Goal: Communication & Community: Answer question/provide support

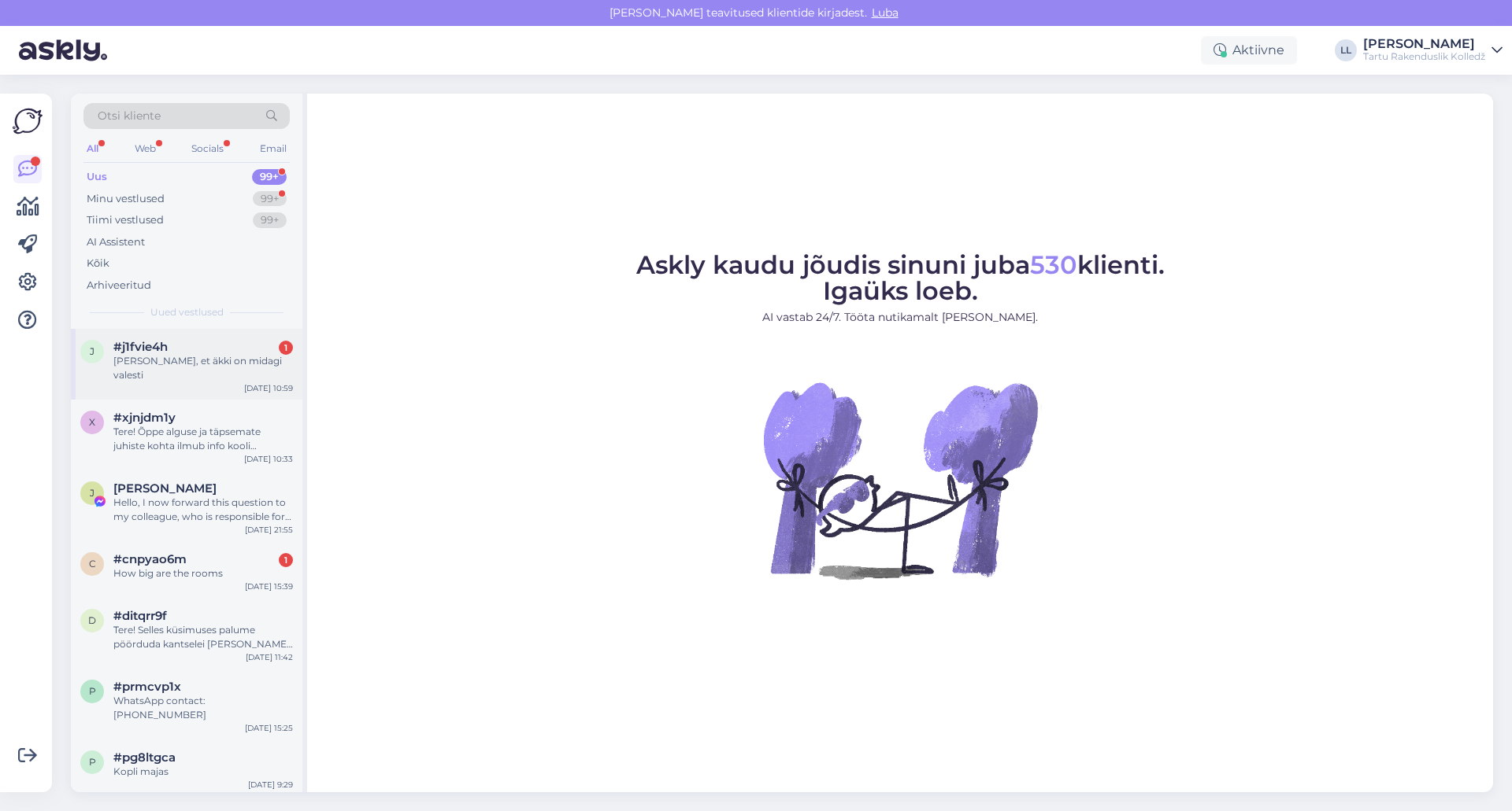
click at [173, 356] on div "[PERSON_NAME], et äkki on midagi valesti" at bounding box center [203, 367] width 180 height 28
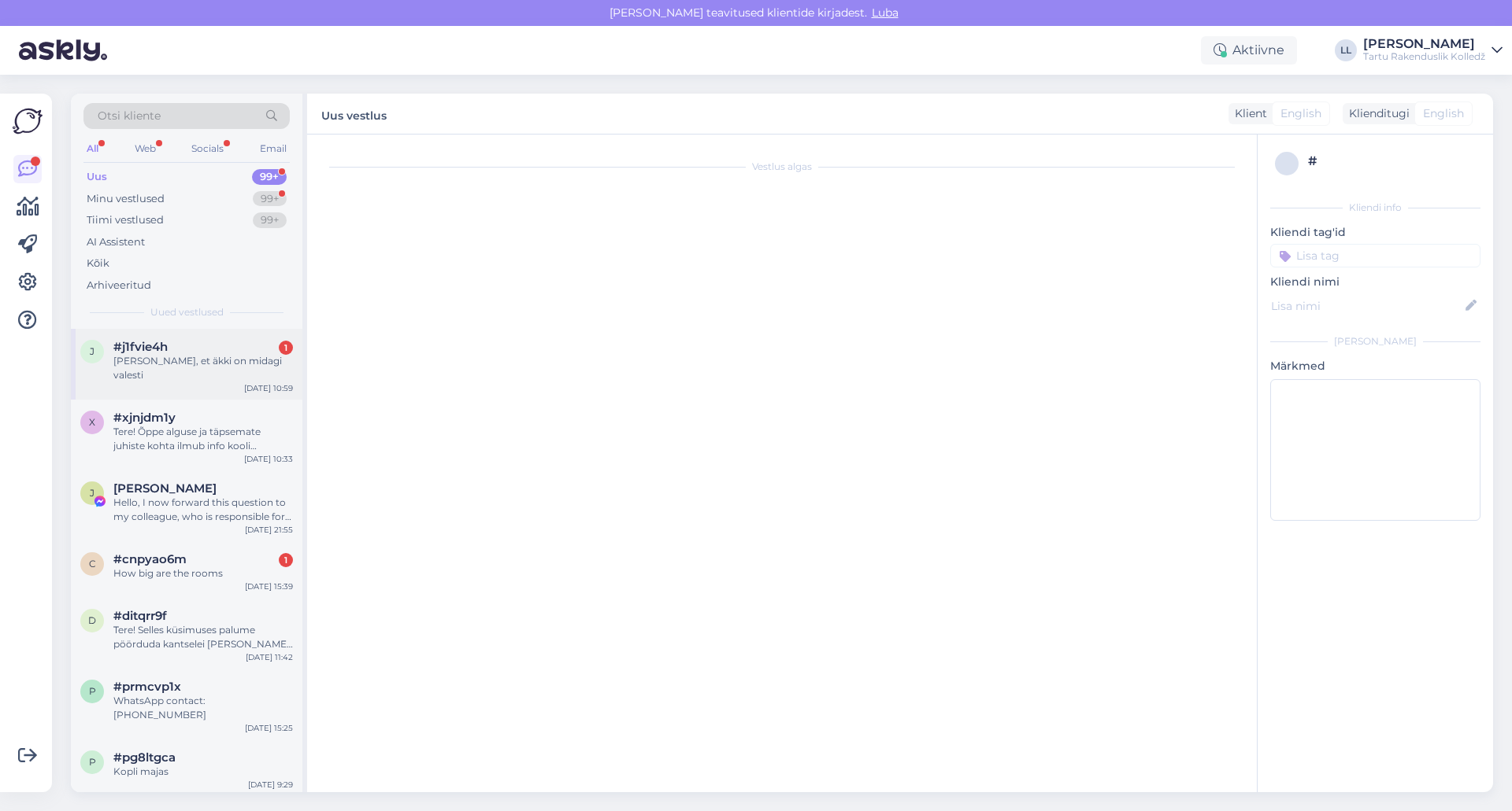
scroll to position [129, 0]
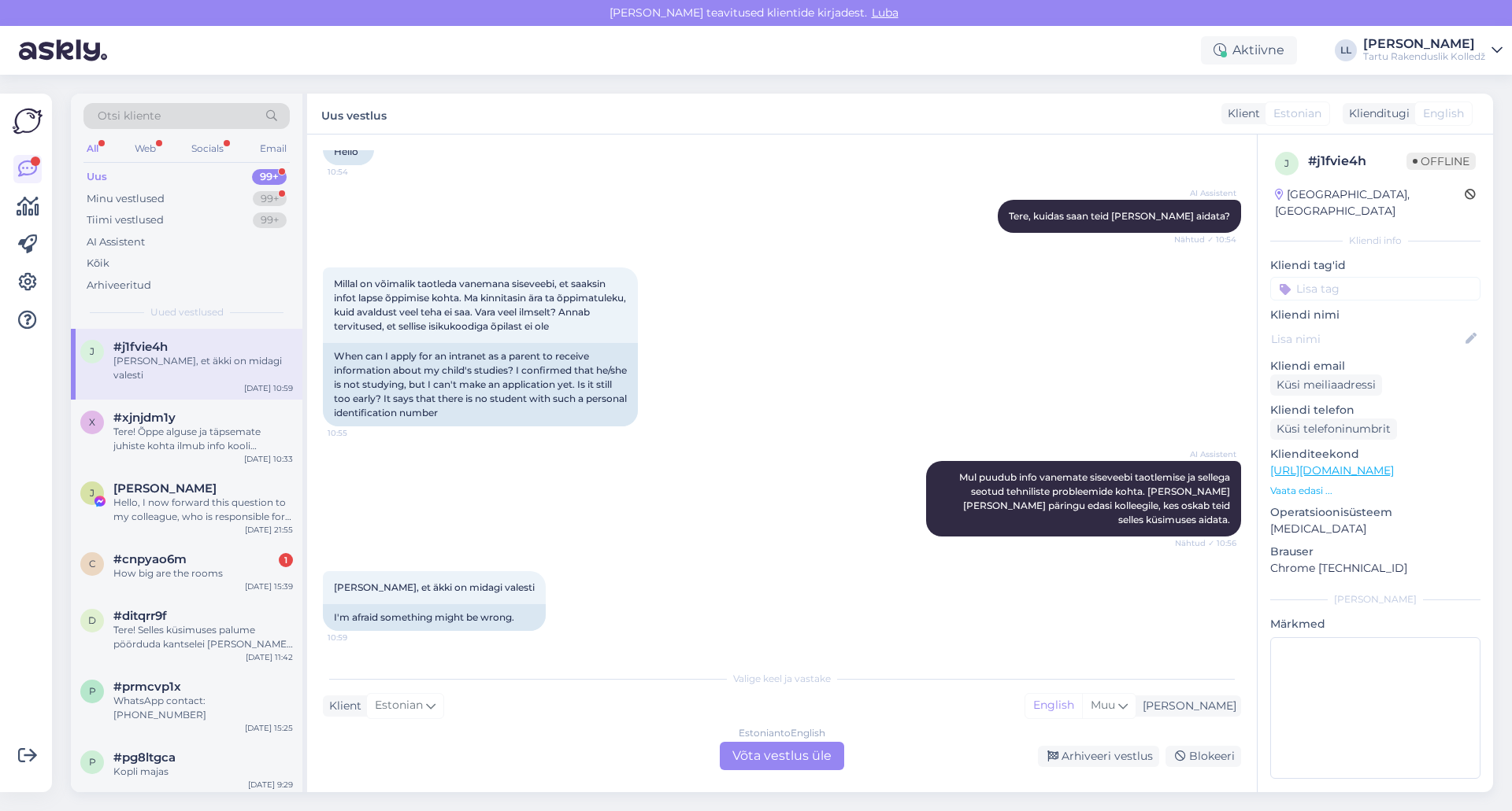
click at [795, 757] on div "Estonian to English Võta vestlus üle" at bounding box center [782, 755] width 125 height 28
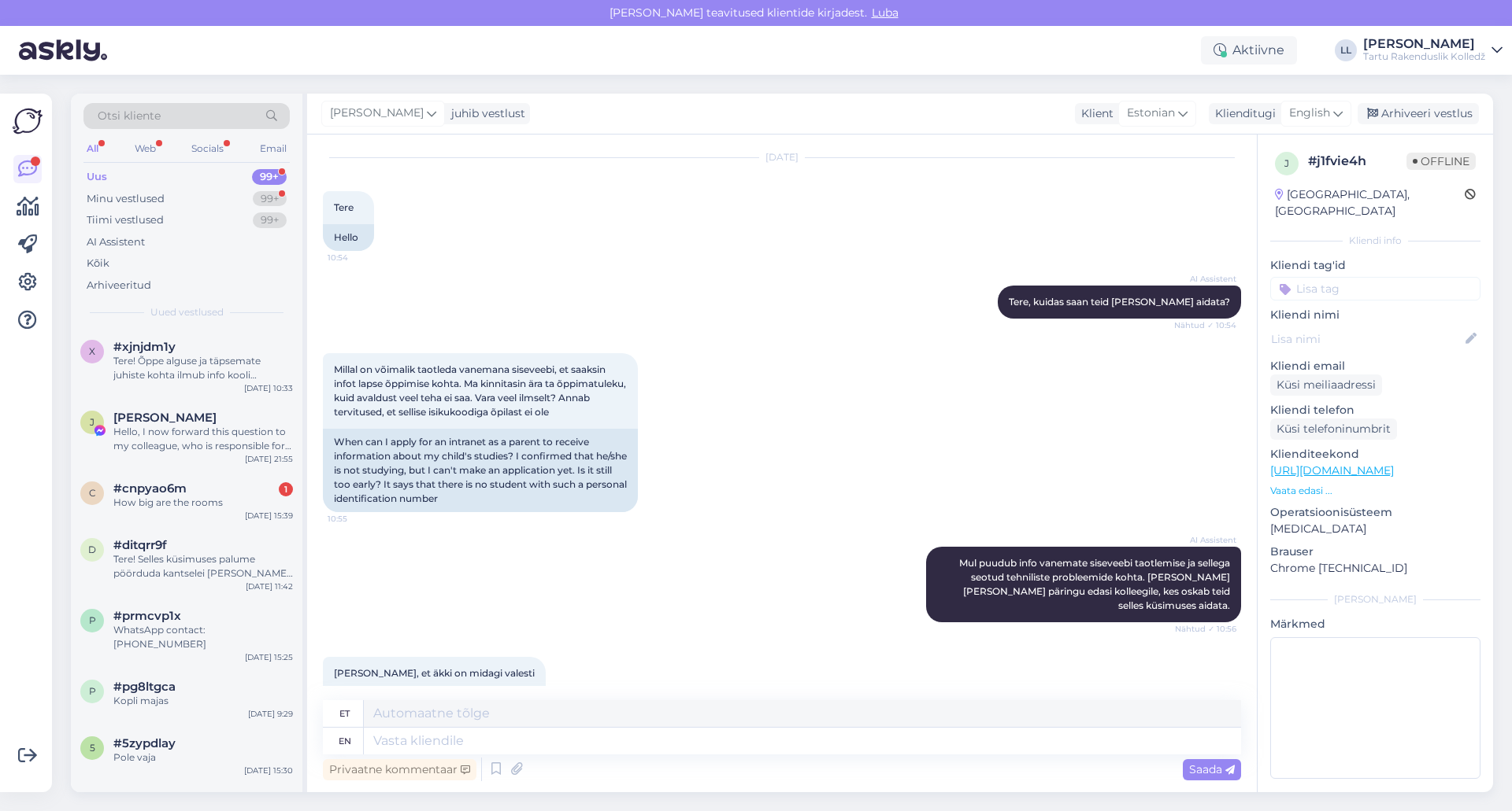
scroll to position [0, 0]
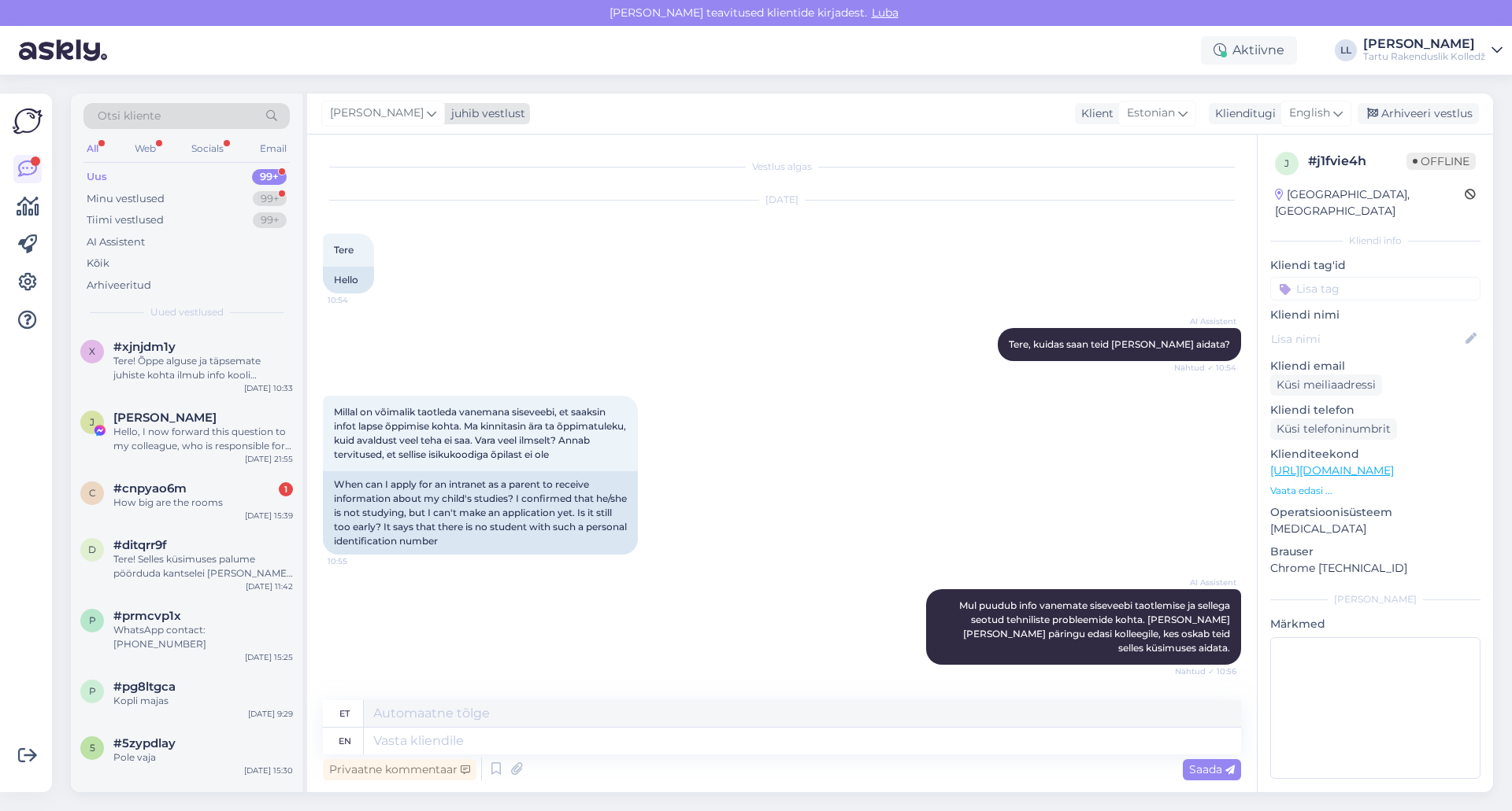
click at [427, 117] on icon at bounding box center [431, 113] width 9 height 17
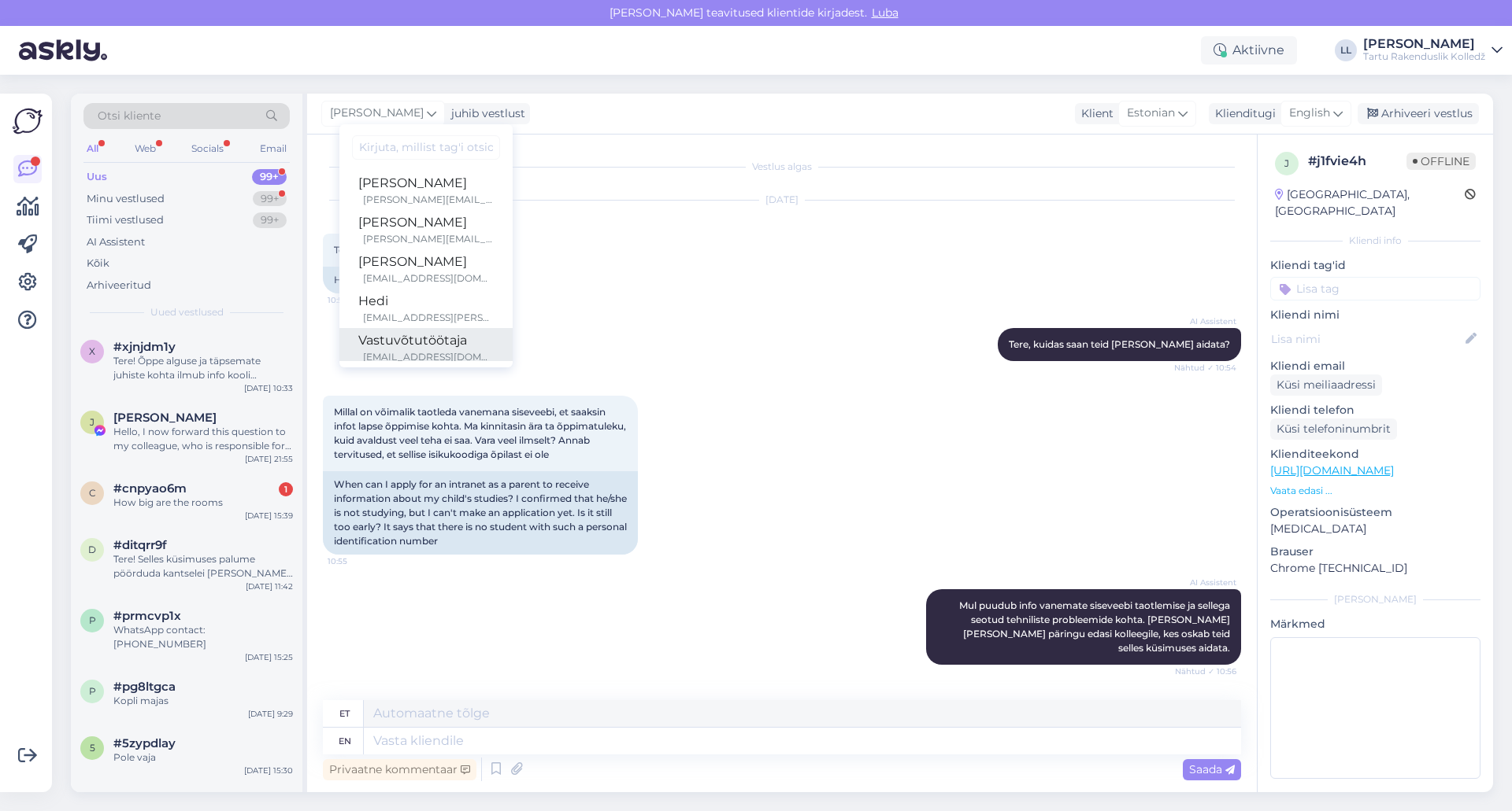
click at [424, 342] on div "Vastuvõtutöötaja" at bounding box center [426, 340] width 136 height 19
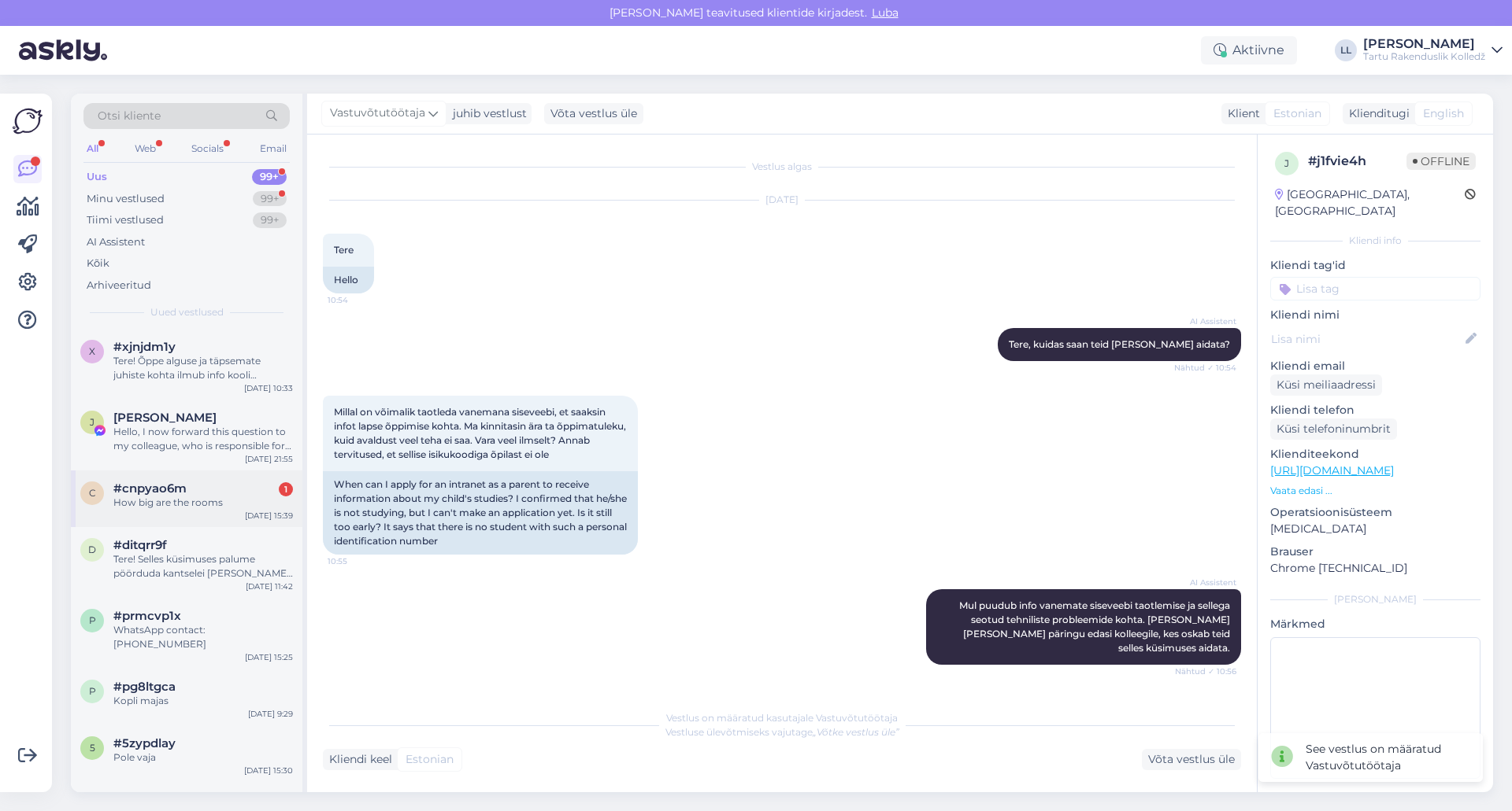
click at [203, 496] on div "How big are the rooms" at bounding box center [203, 503] width 180 height 14
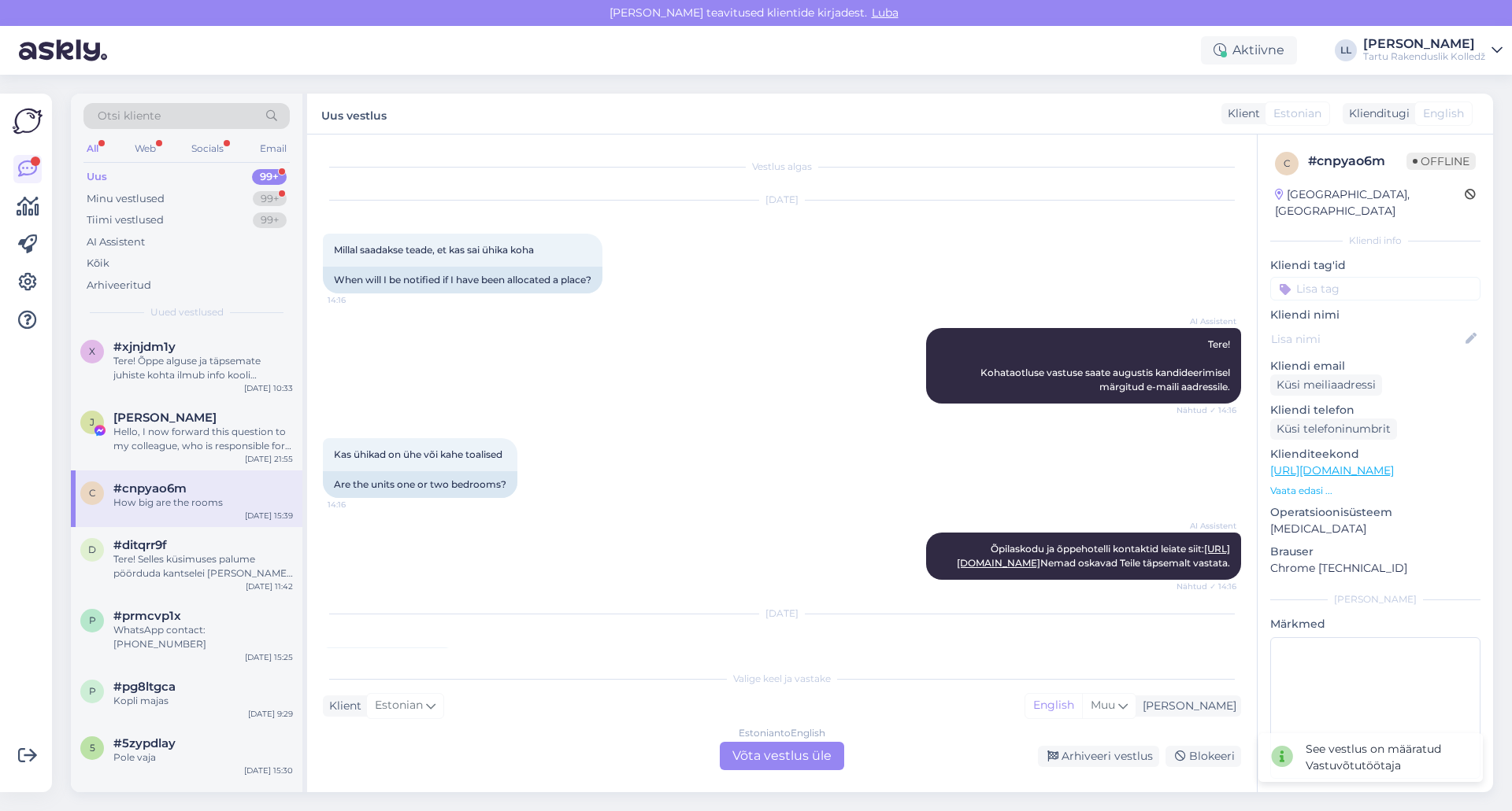
scroll to position [91, 0]
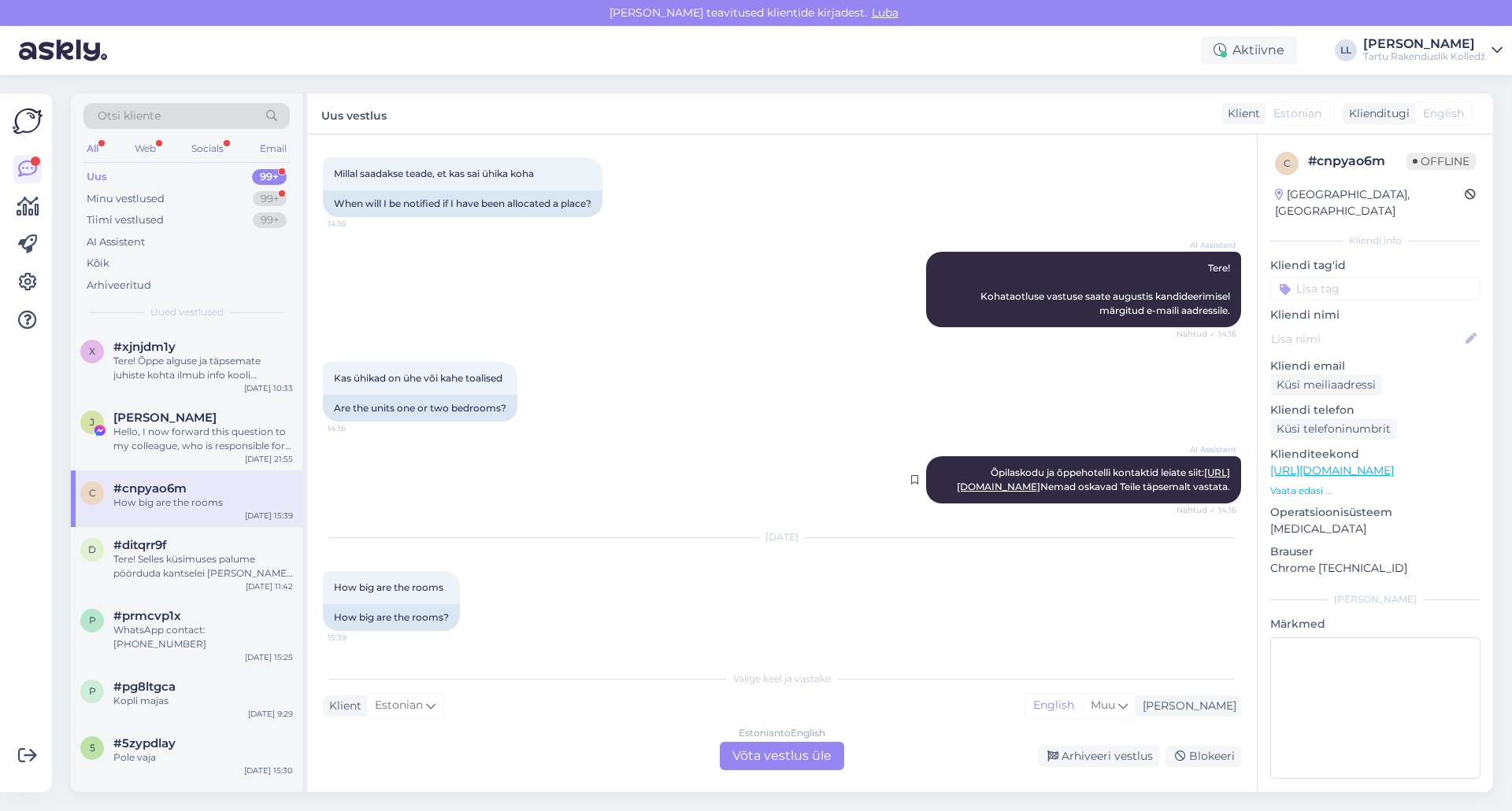
drag, startPoint x: 1218, startPoint y: 486, endPoint x: 946, endPoint y: 459, distance: 273.3
click at [946, 459] on div "AI Assistent Õpilaskodu ja õppehotelli kontaktid leiate siit: [URL][DOMAIN_NAME…" at bounding box center [1083, 480] width 315 height 47
copy span "Õpilaskodu ja õppehotelli kontaktid leiate siit: [URL][DOMAIN_NAME] Nemad oskav…"
click at [755, 753] on div "Estonian to English Võta vestlus üle" at bounding box center [782, 755] width 125 height 28
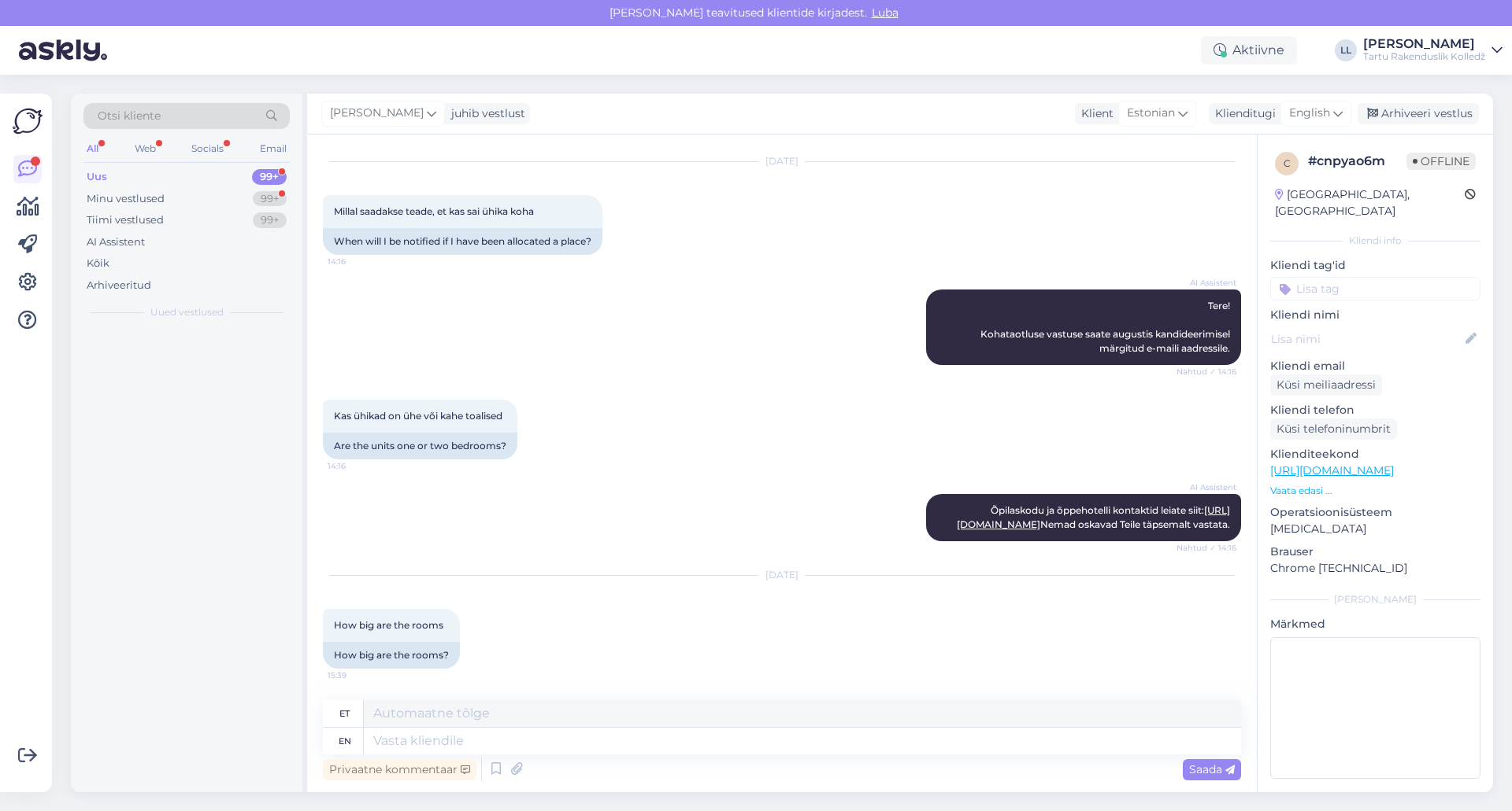
scroll to position [52, 0]
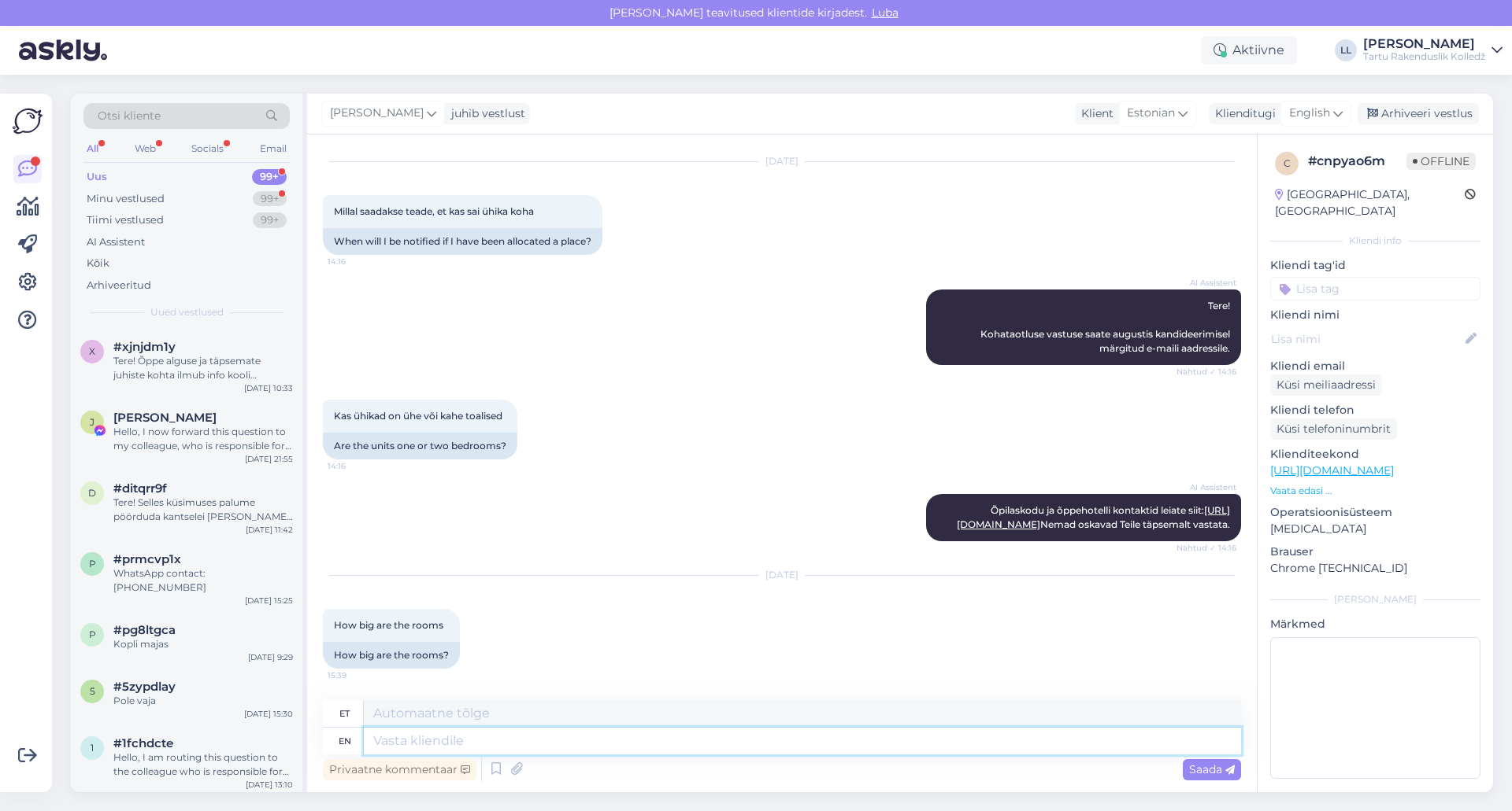
click at [433, 742] on textarea at bounding box center [801, 742] width 877 height 27
paste textarea "Õpilaskodu ja õppehotelli kontaktid leiate siit: [URL][DOMAIN_NAME] Nemad oskav…"
type textarea "Õpilaskodu ja õppehotelli kontaktid leiate siit: [URL][DOMAIN_NAME] Nemad oskav…"
click at [1192, 775] on span "Saada" at bounding box center [1212, 770] width 46 height 14
type textarea "Õpilaskodu ja õppehotelli kontaktid leiate siit: [URL][DOMAIN_NAME] Nemad oskav…"
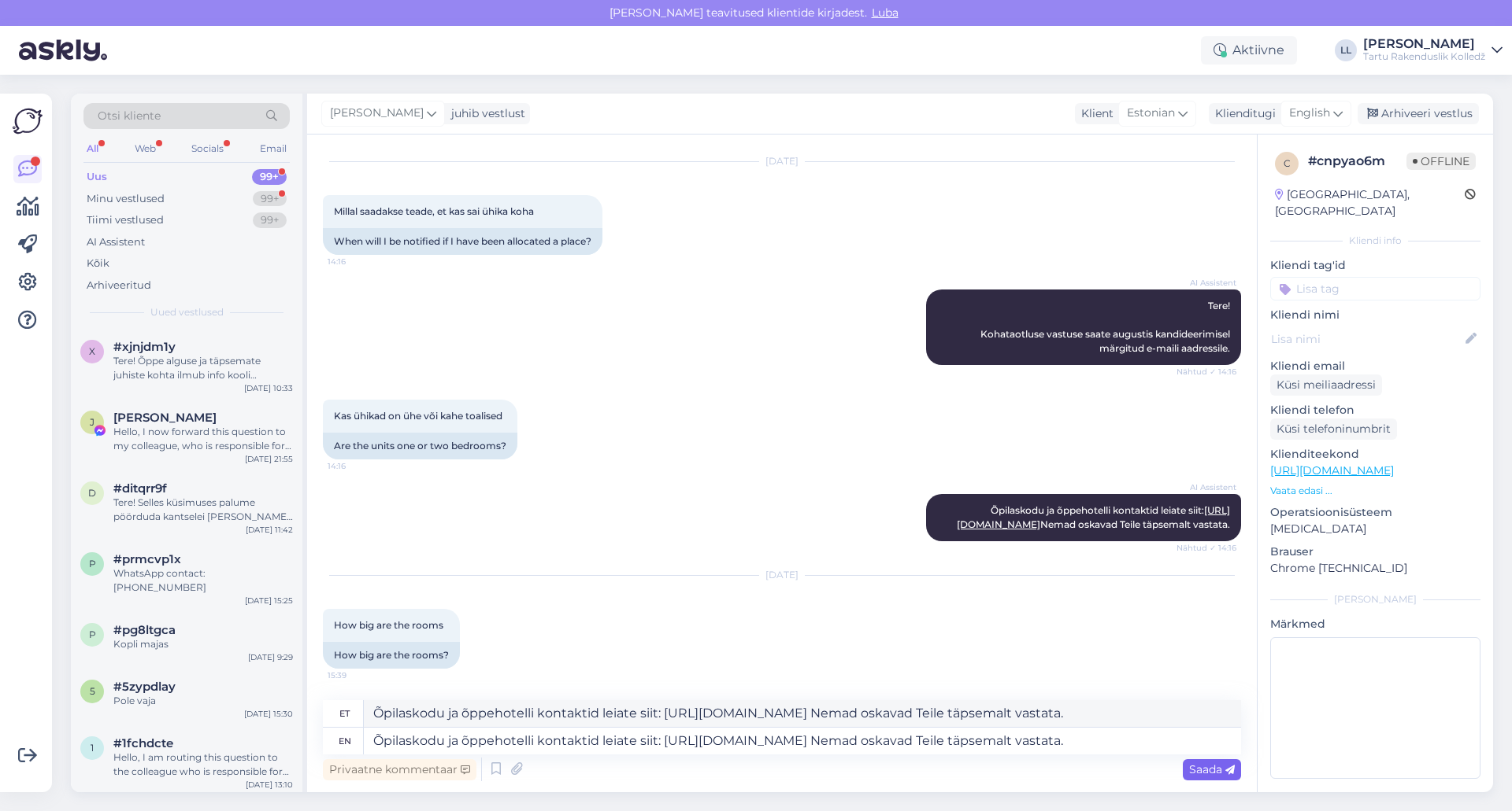
click at [1209, 775] on span "Saada" at bounding box center [1212, 770] width 46 height 14
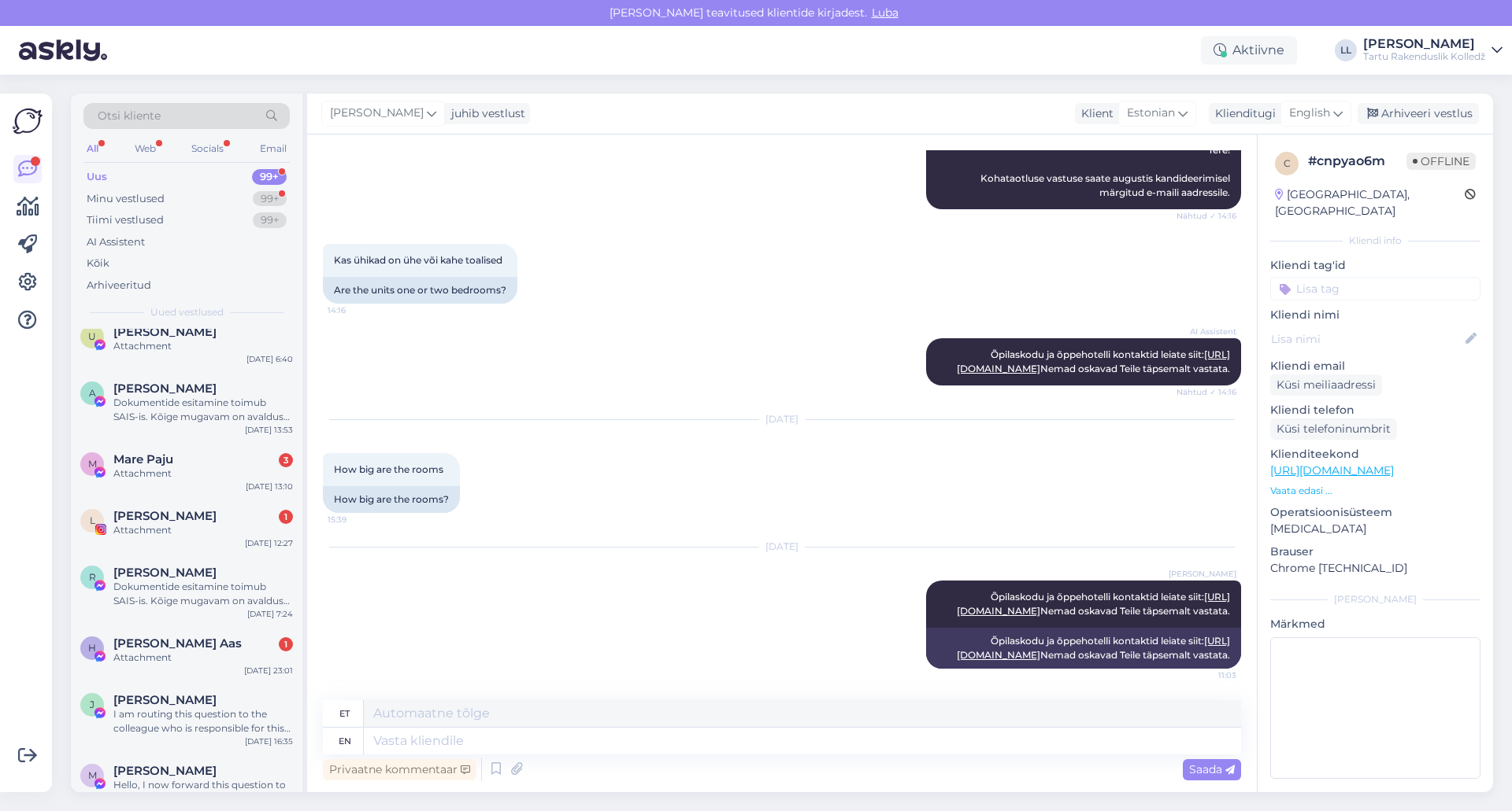
scroll to position [1967, 0]
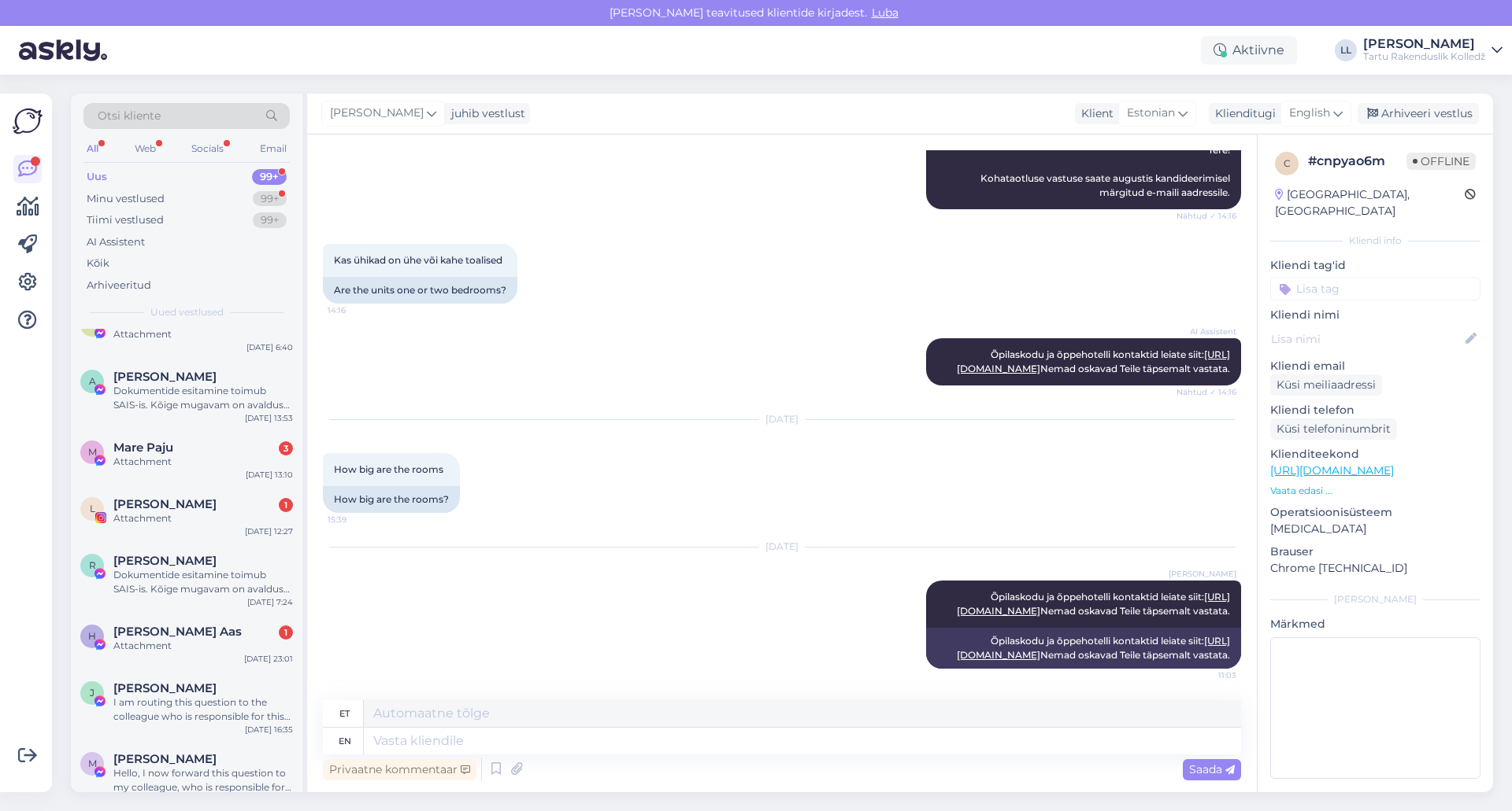
click at [162, 157] on div "All Web Socials Email" at bounding box center [187, 151] width 207 height 25
click at [148, 147] on div "Web" at bounding box center [145, 149] width 28 height 20
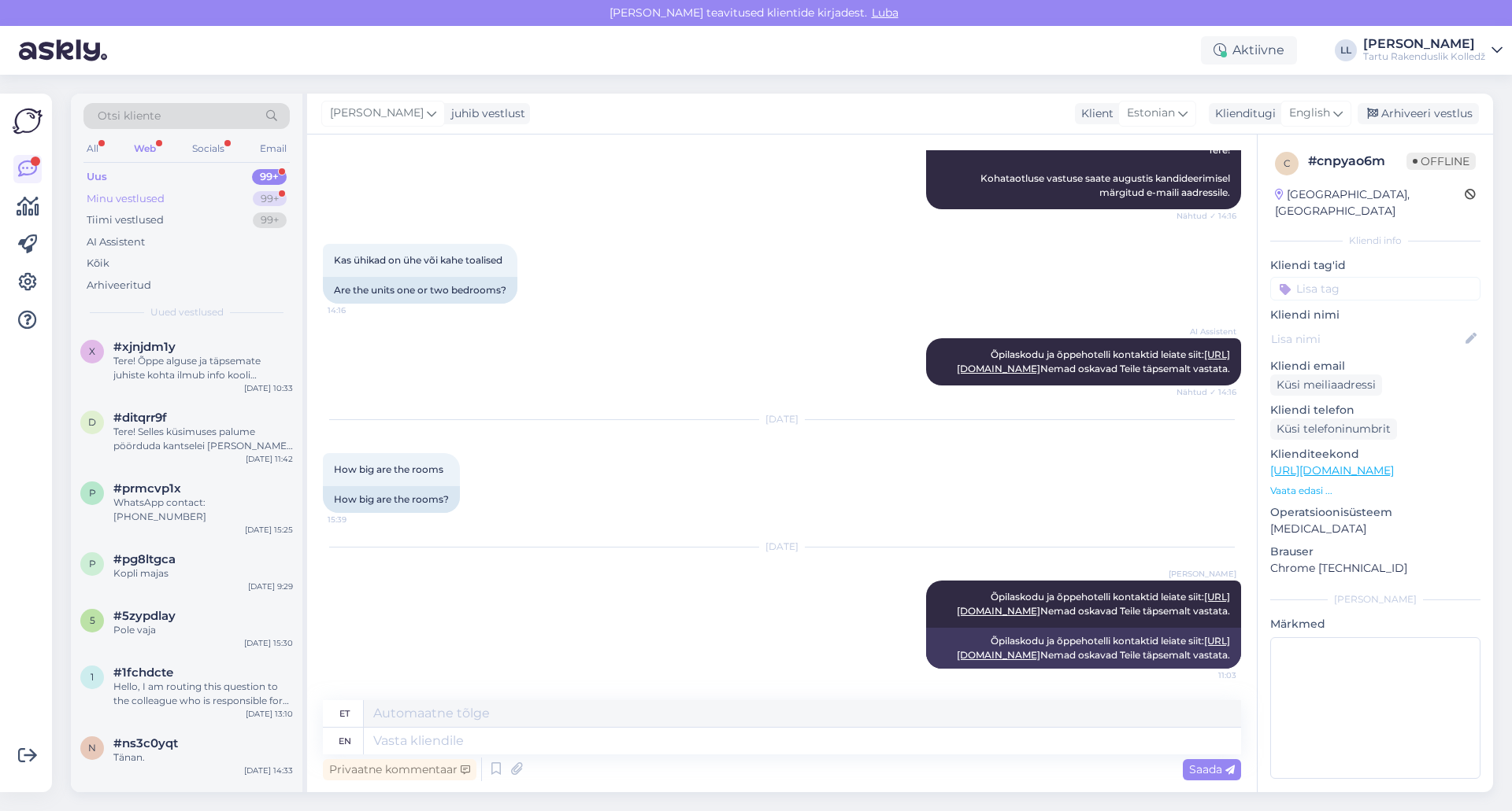
click at [150, 202] on div "Minu vestlused" at bounding box center [125, 199] width 78 height 16
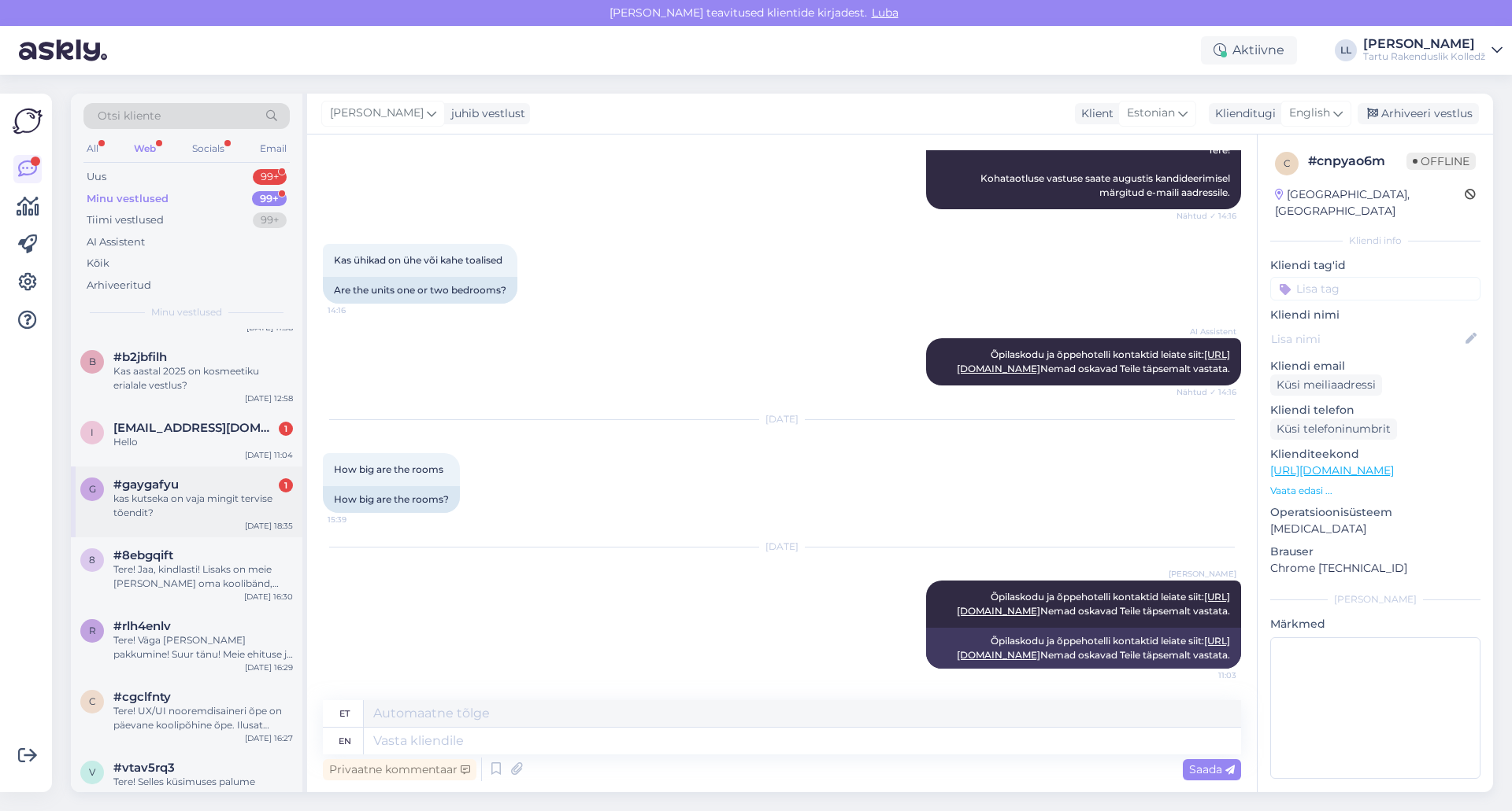
scroll to position [1101, 0]
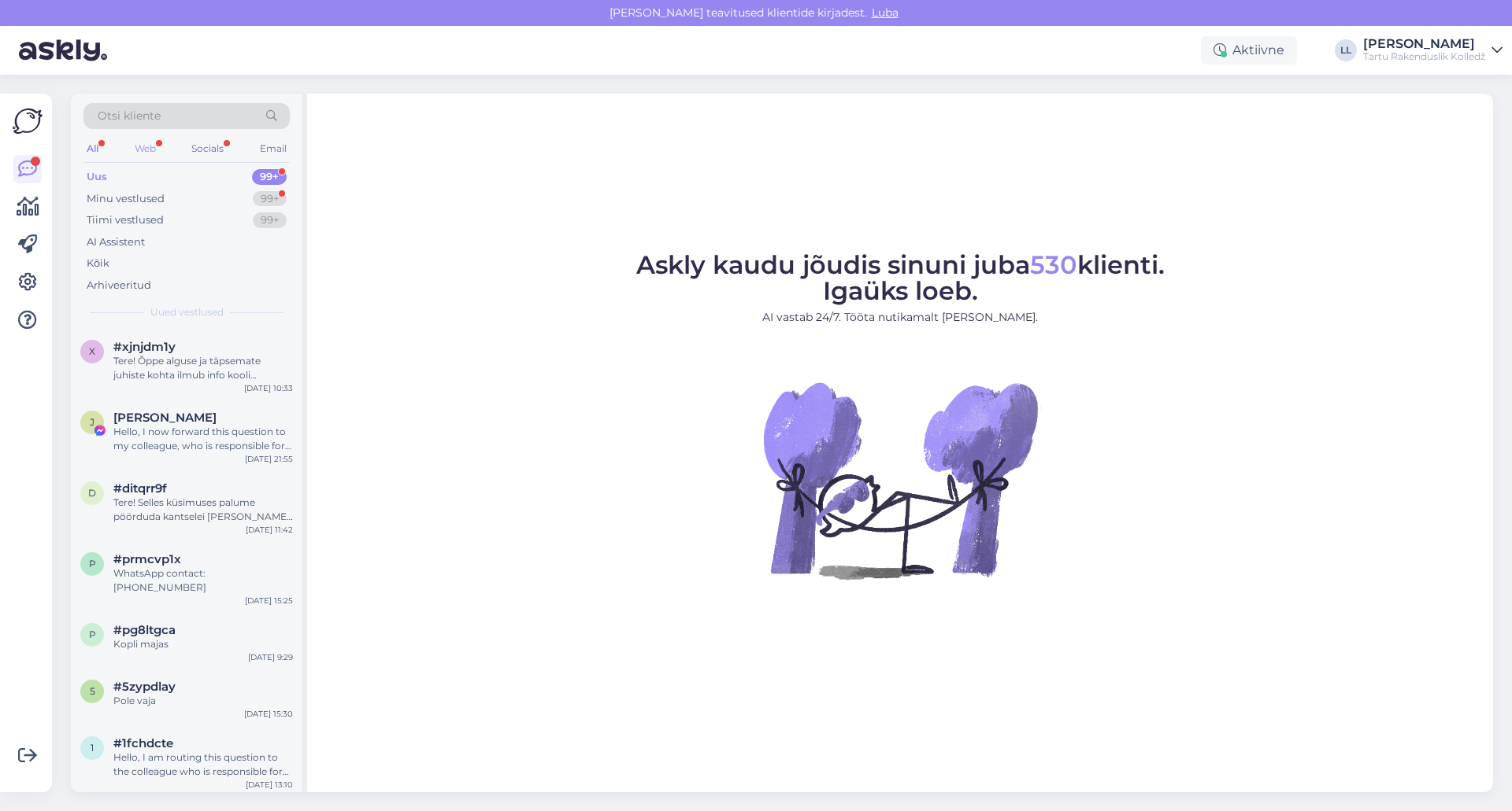
click at [151, 152] on div "Web" at bounding box center [145, 149] width 28 height 20
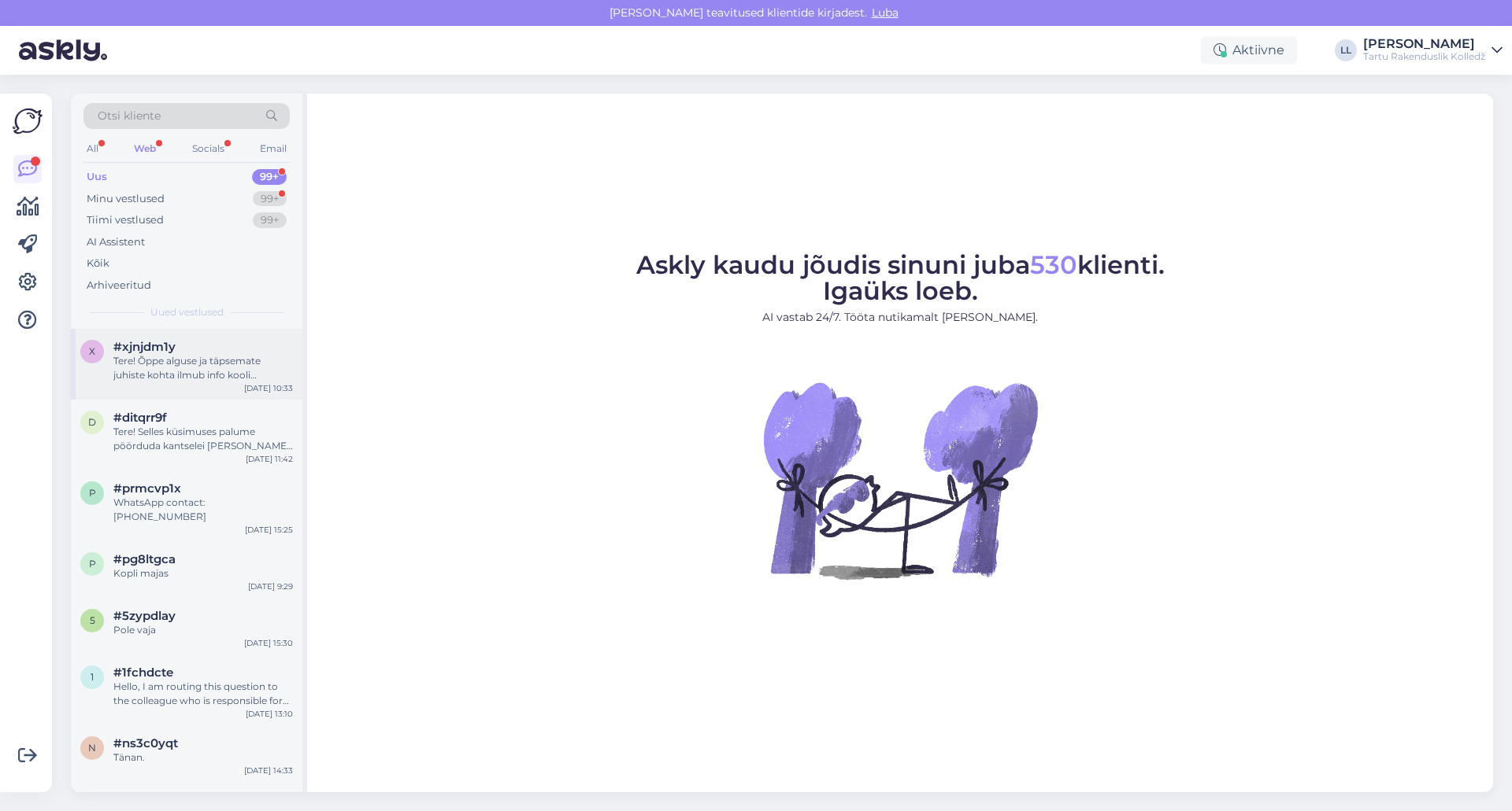
click at [163, 378] on div "Tere! Õppe alguse ja täpsemate juhiste kohta ilmub info kooli kodulehele enne õ…" at bounding box center [203, 367] width 180 height 28
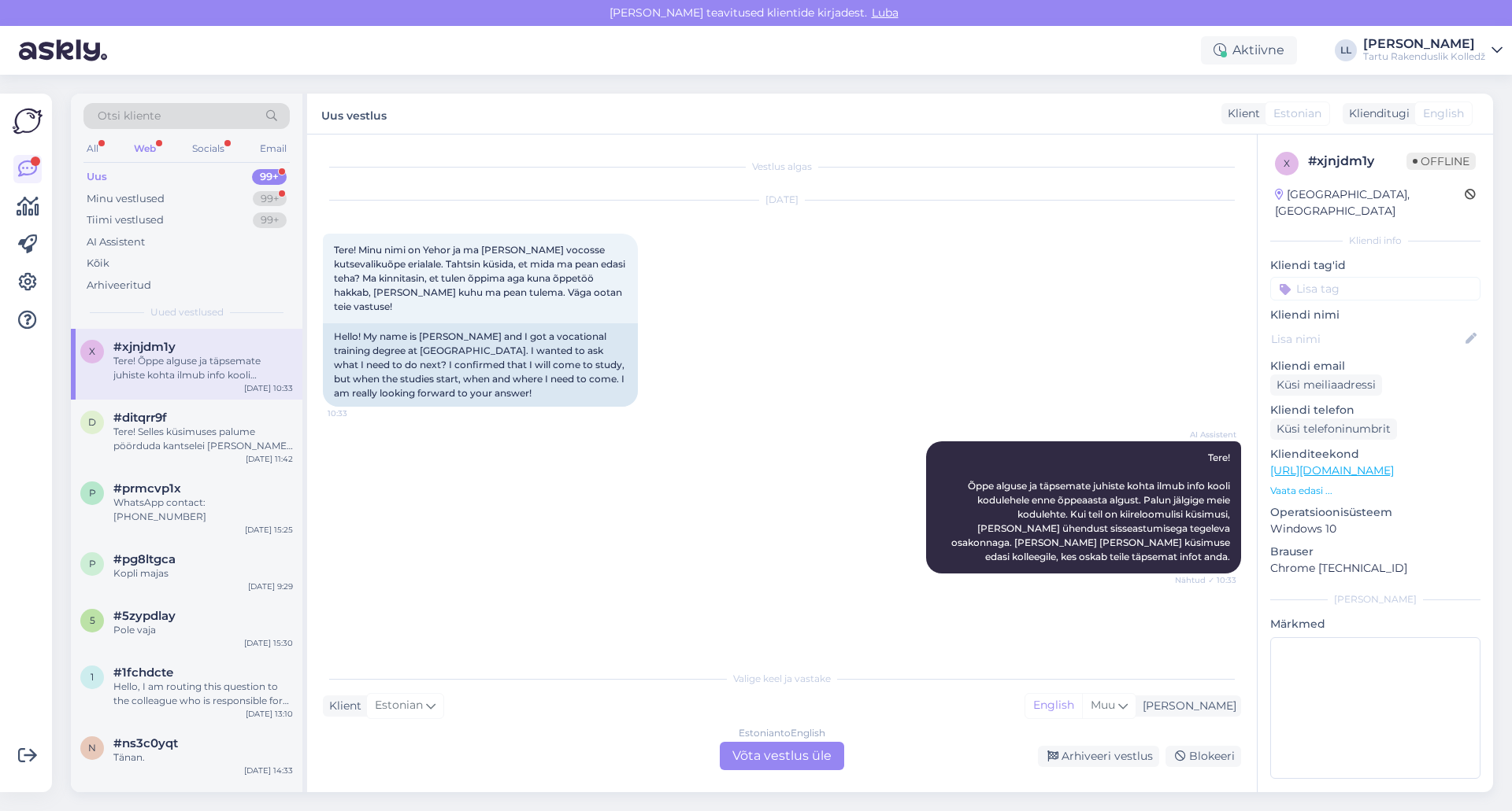
click at [781, 753] on div "Estonian to English Võta vestlus üle" at bounding box center [782, 755] width 125 height 28
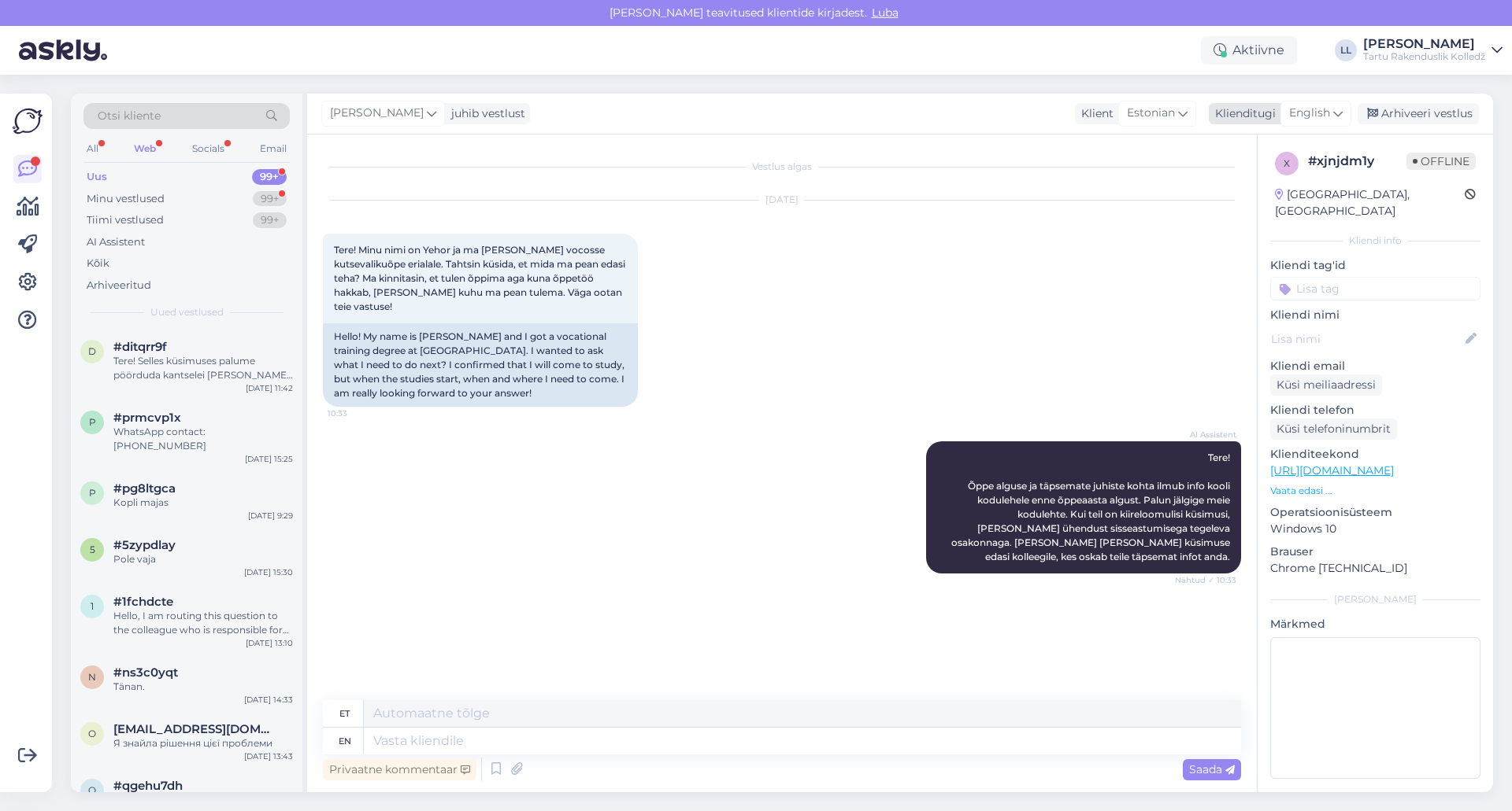
click at [1321, 117] on span "English" at bounding box center [1310, 113] width 41 height 17
type input "ES"
click at [1275, 207] on link "Estonian" at bounding box center [1280, 208] width 173 height 25
click at [422, 732] on textarea at bounding box center [782, 737] width 918 height 33
paste textarea "Tartu Rakendusliku Kolledži õppeaasta avaaktus toimub 01. septembril Vanemuise …"
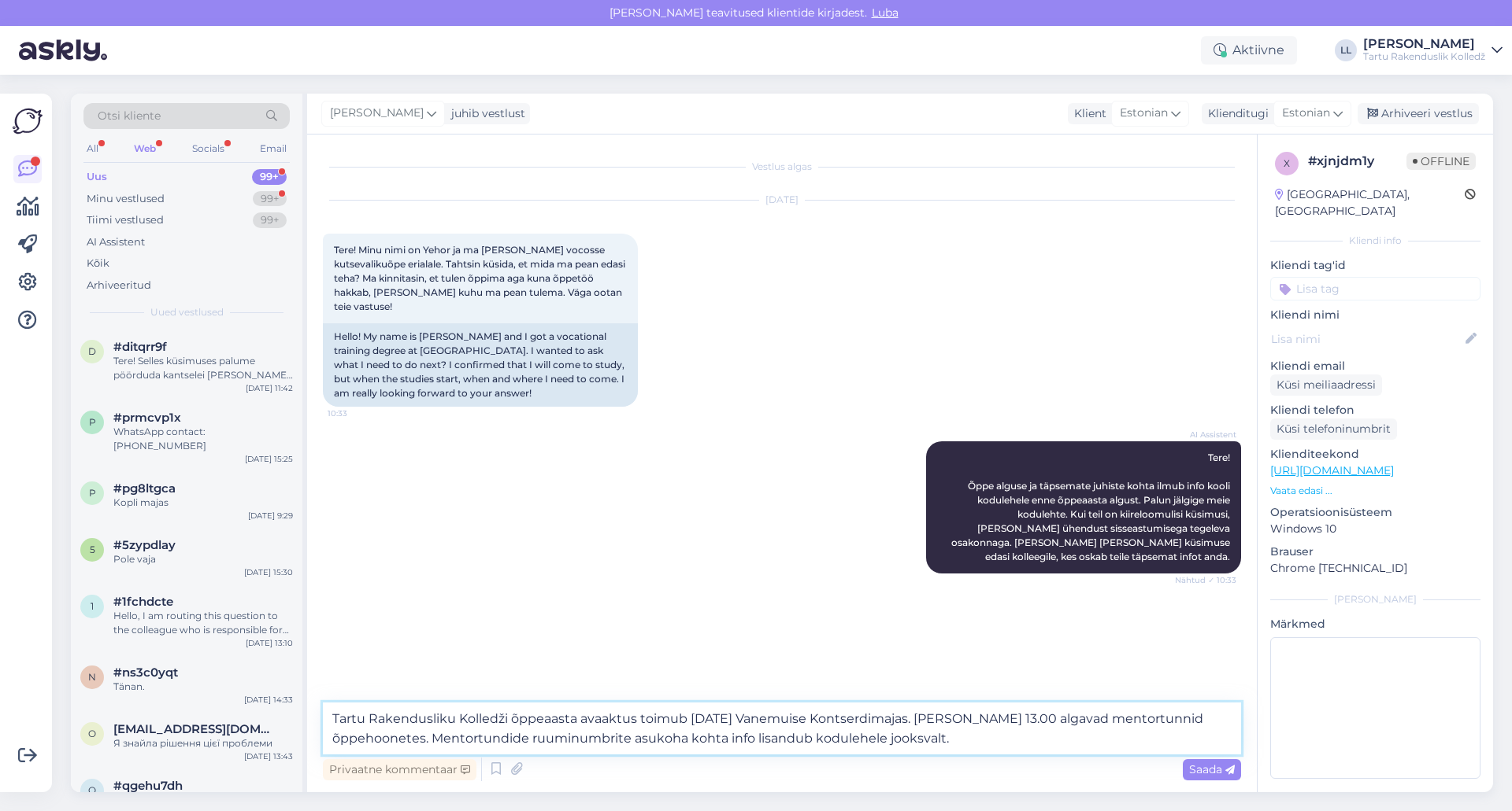
click at [333, 719] on textarea "Tartu Rakendusliku Kolledži õppeaasta avaaktus toimub 01. septembril Vanemuise …" at bounding box center [782, 728] width 918 height 52
type textarea "Tere! Tartu Rakendusliku Kolledži õppeaasta avaaktus toimub 01. septembril Vane…"
click at [1214, 775] on span "Saada" at bounding box center [1212, 770] width 46 height 14
